Goal: Find specific page/section: Find specific page/section

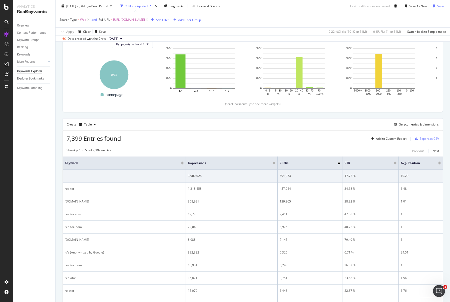
scroll to position [79, 0]
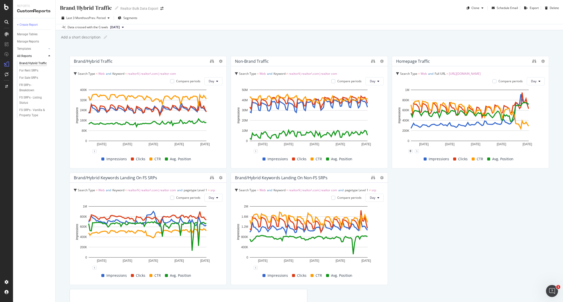
scroll to position [13, 0]
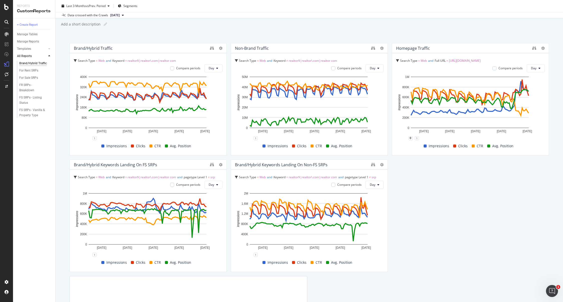
click at [353, 12] on div "Last 3 Months vs Prev. Period Segments" at bounding box center [310, 7] width 508 height 10
click at [449, 217] on div "Brand/Hybrid traffic Search Type = Web and Keyword = realtor$|realtor\.com|real…" at bounding box center [309, 209] width 479 height 333
click at [442, 217] on div "Brand/Hybrid traffic Search Type = Web and Keyword = realtor$|realtor\.com|real…" at bounding box center [309, 209] width 479 height 333
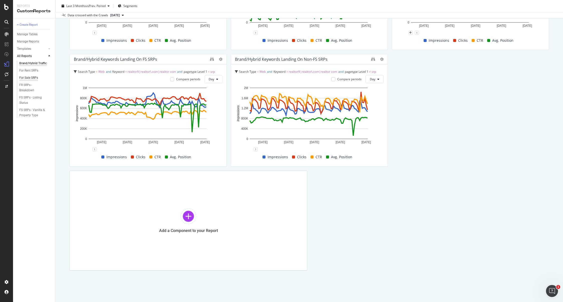
click at [25, 75] on div "For Sale SRPs" at bounding box center [28, 77] width 19 height 5
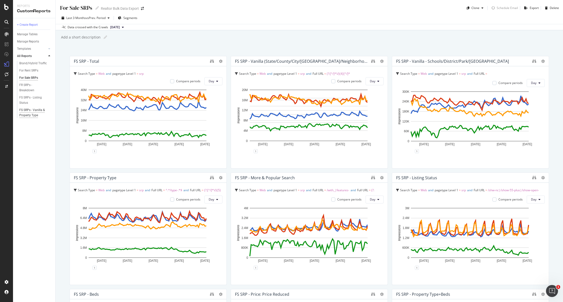
click at [29, 114] on div "FS SRPs - Vanilla & Property Type" at bounding box center [33, 113] width 29 height 11
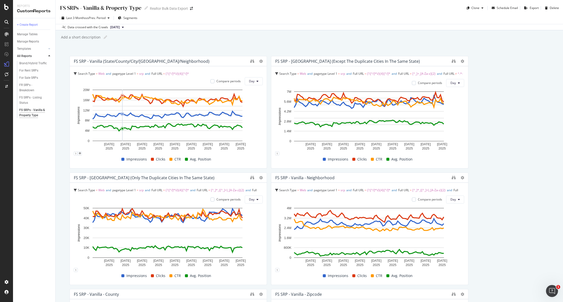
click at [244, 40] on div "Add a short description Add a short description" at bounding box center [312, 38] width 503 height 8
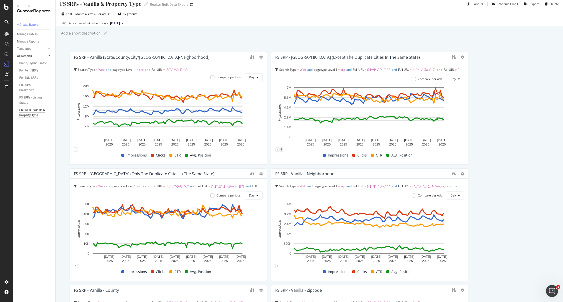
scroll to position [8, 0]
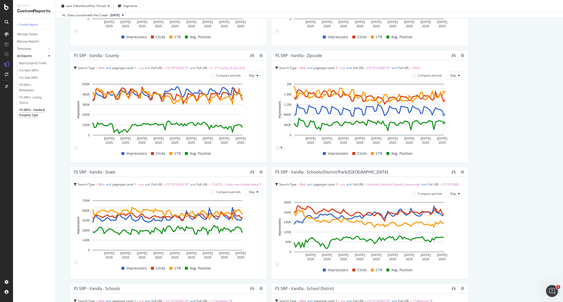
scroll to position [240, 0]
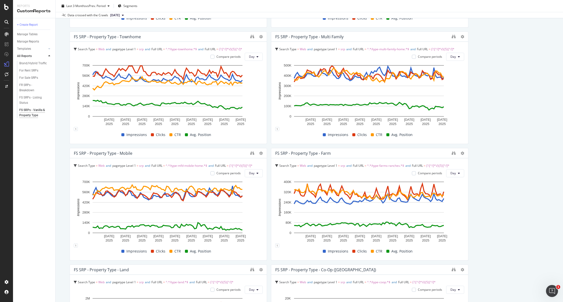
scroll to position [947, 0]
